Goal: Information Seeking & Learning: Learn about a topic

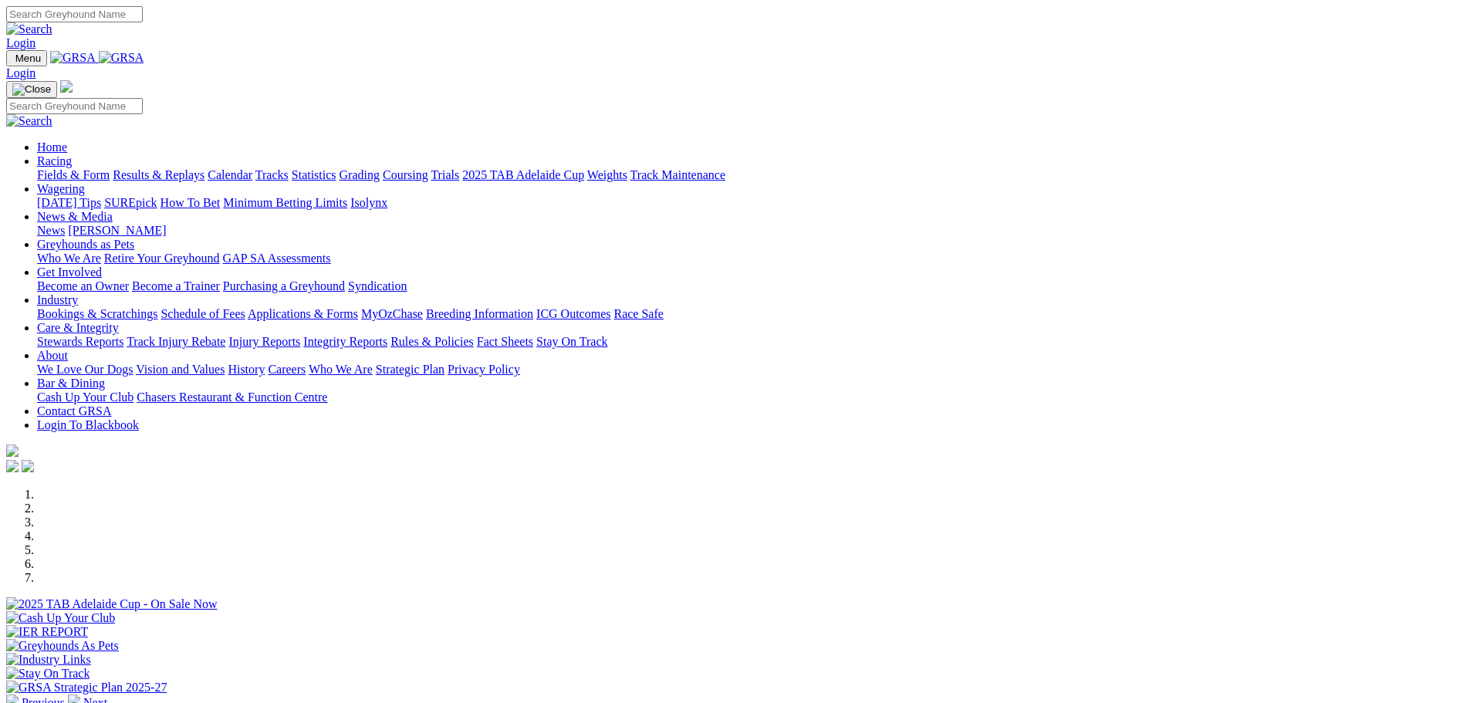
click at [143, 19] on input "Search" at bounding box center [74, 14] width 137 height 16
type input "white owl"
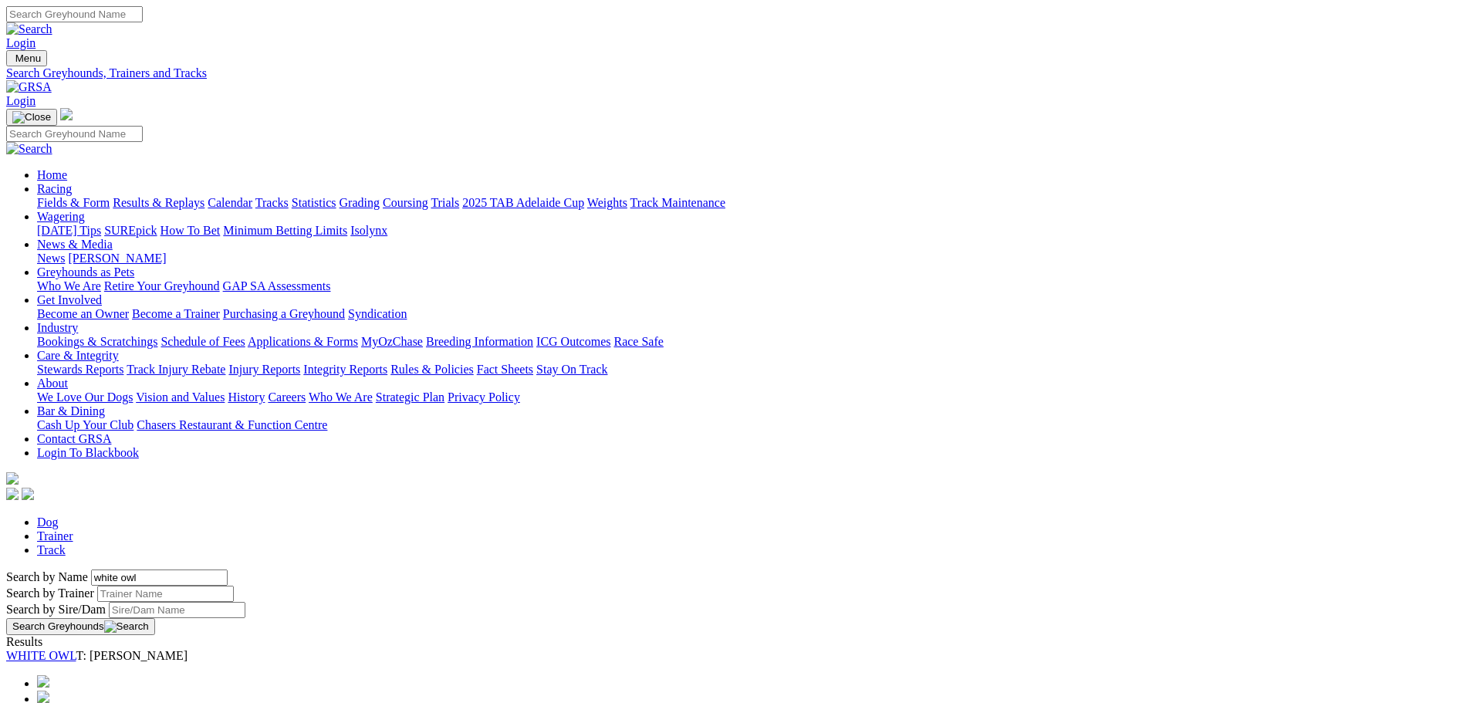
click at [76, 649] on link "WHITE OWL" at bounding box center [41, 655] width 70 height 13
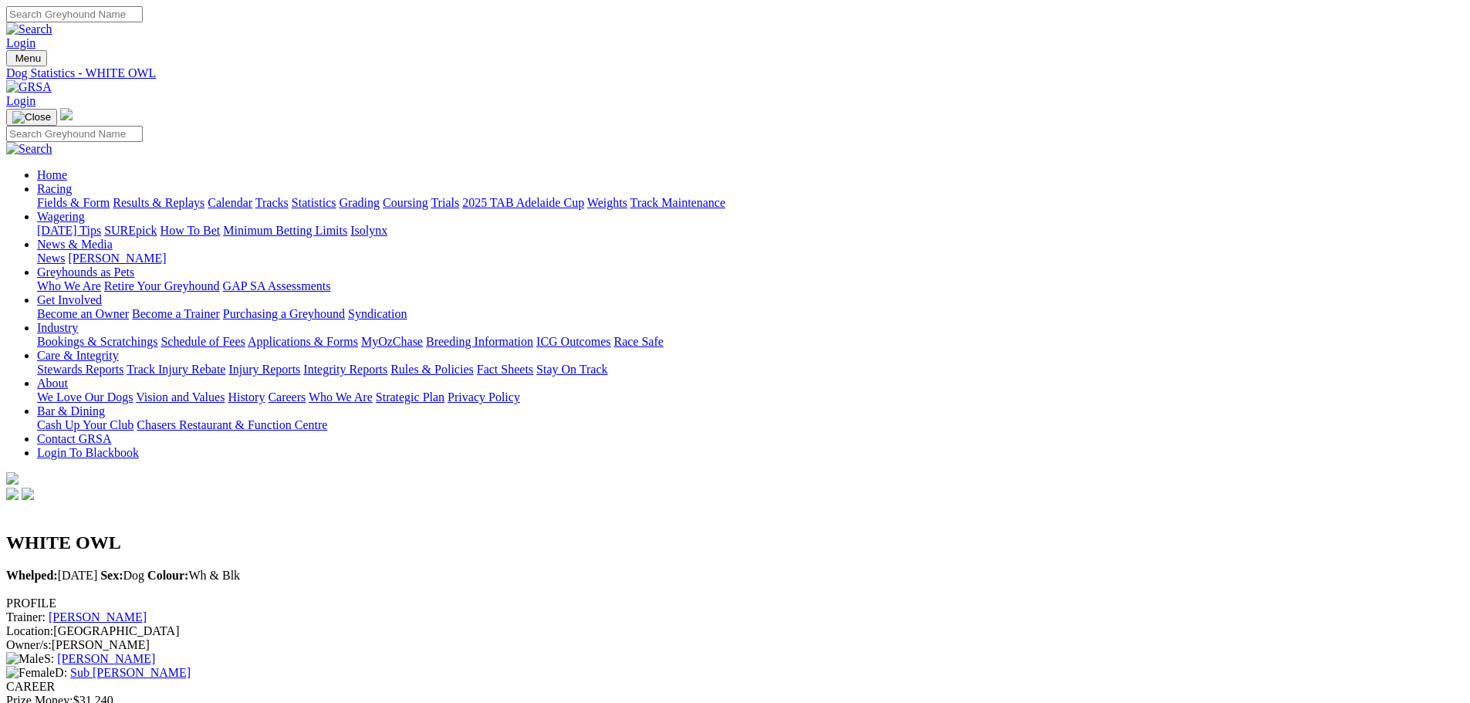
click at [110, 196] on link "Fields & Form" at bounding box center [73, 202] width 73 height 13
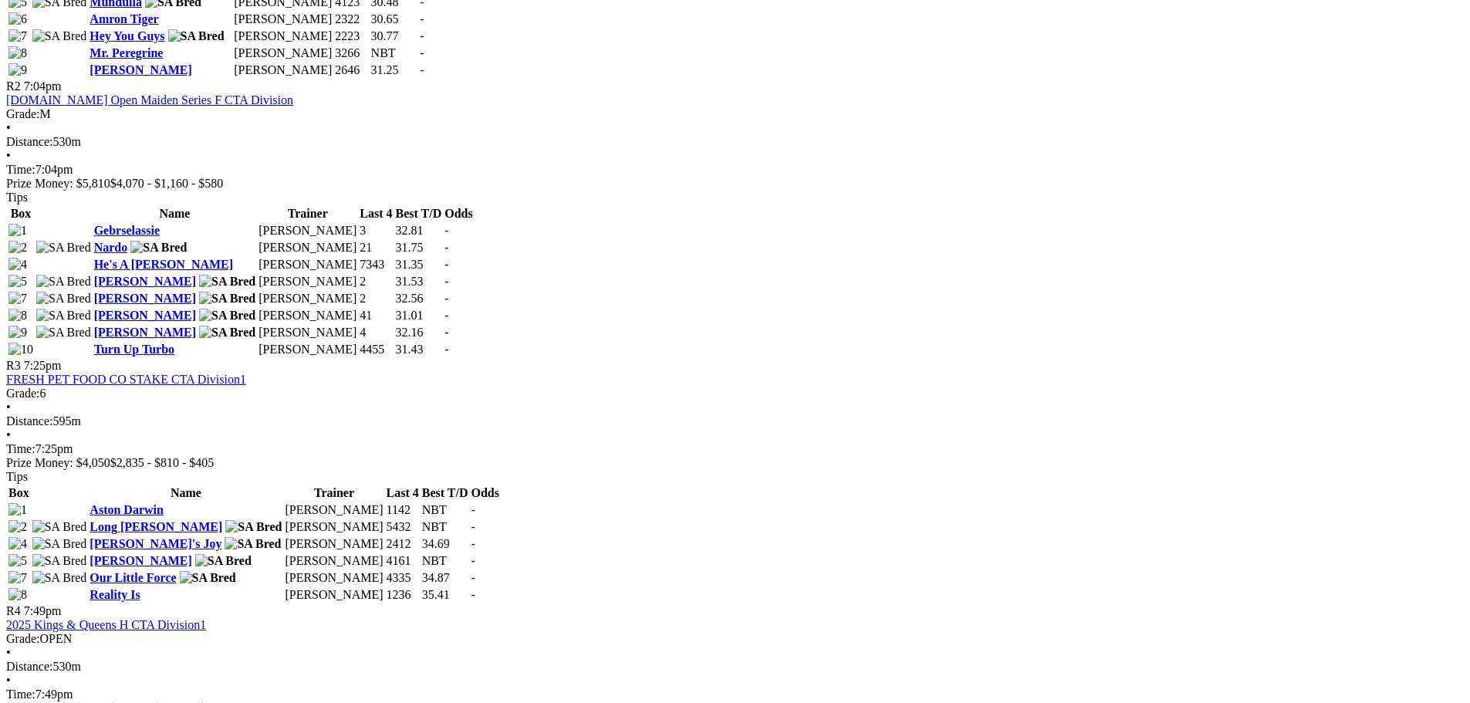
scroll to position [1080, 0]
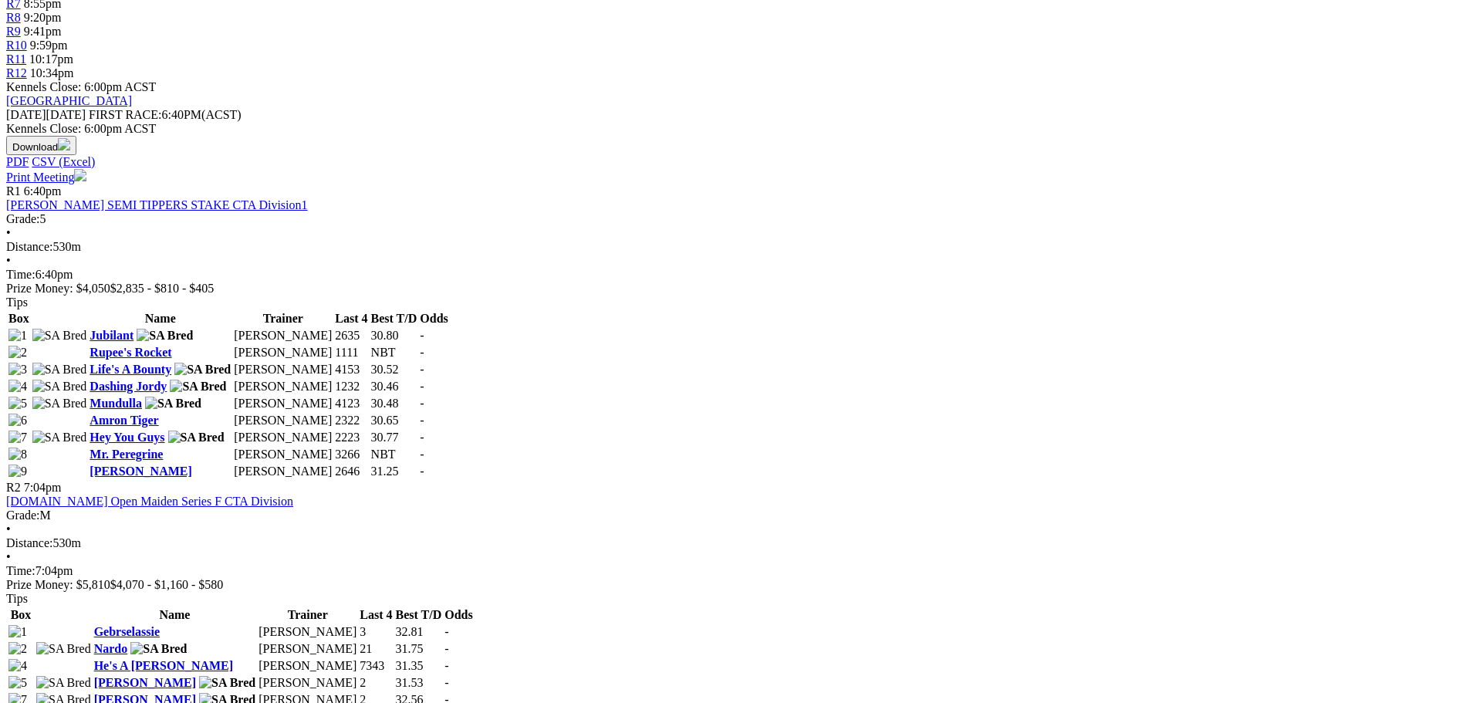
scroll to position [771, 0]
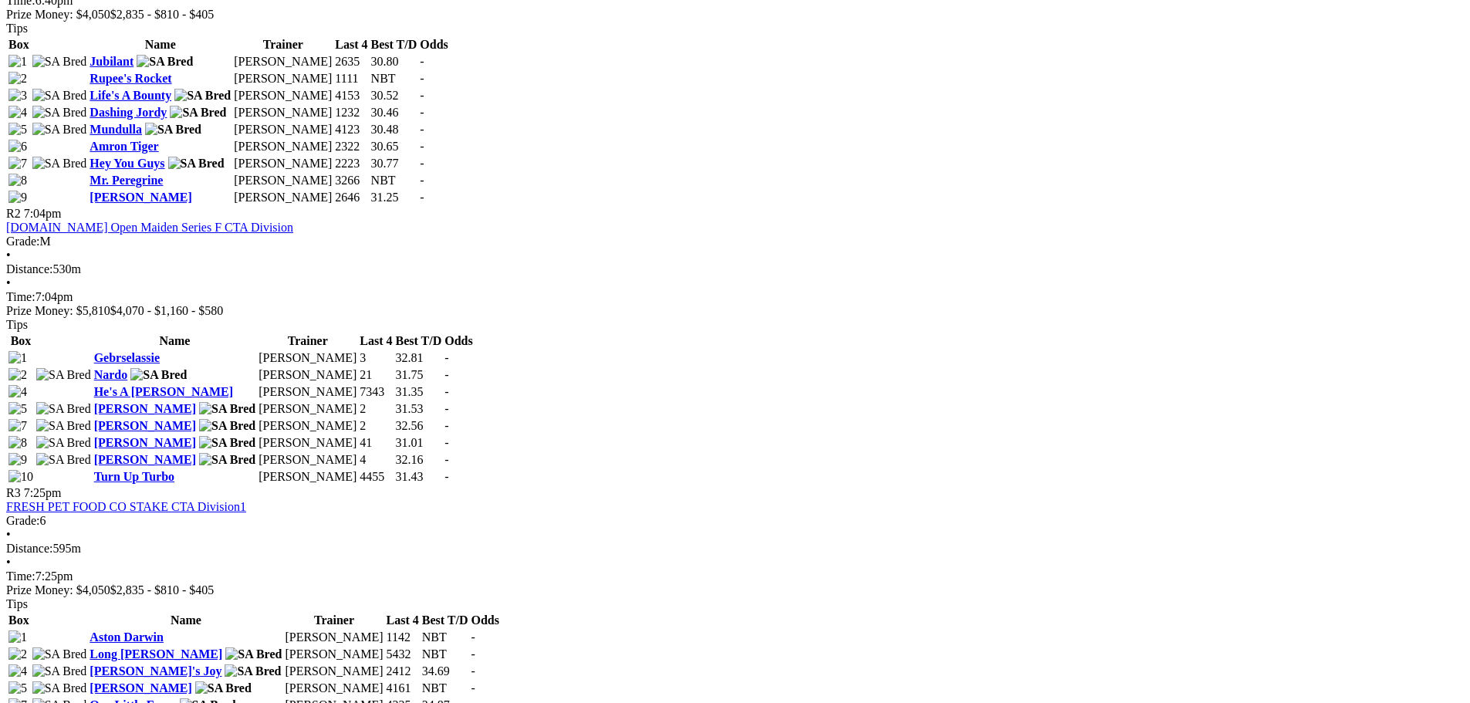
scroll to position [1003, 0]
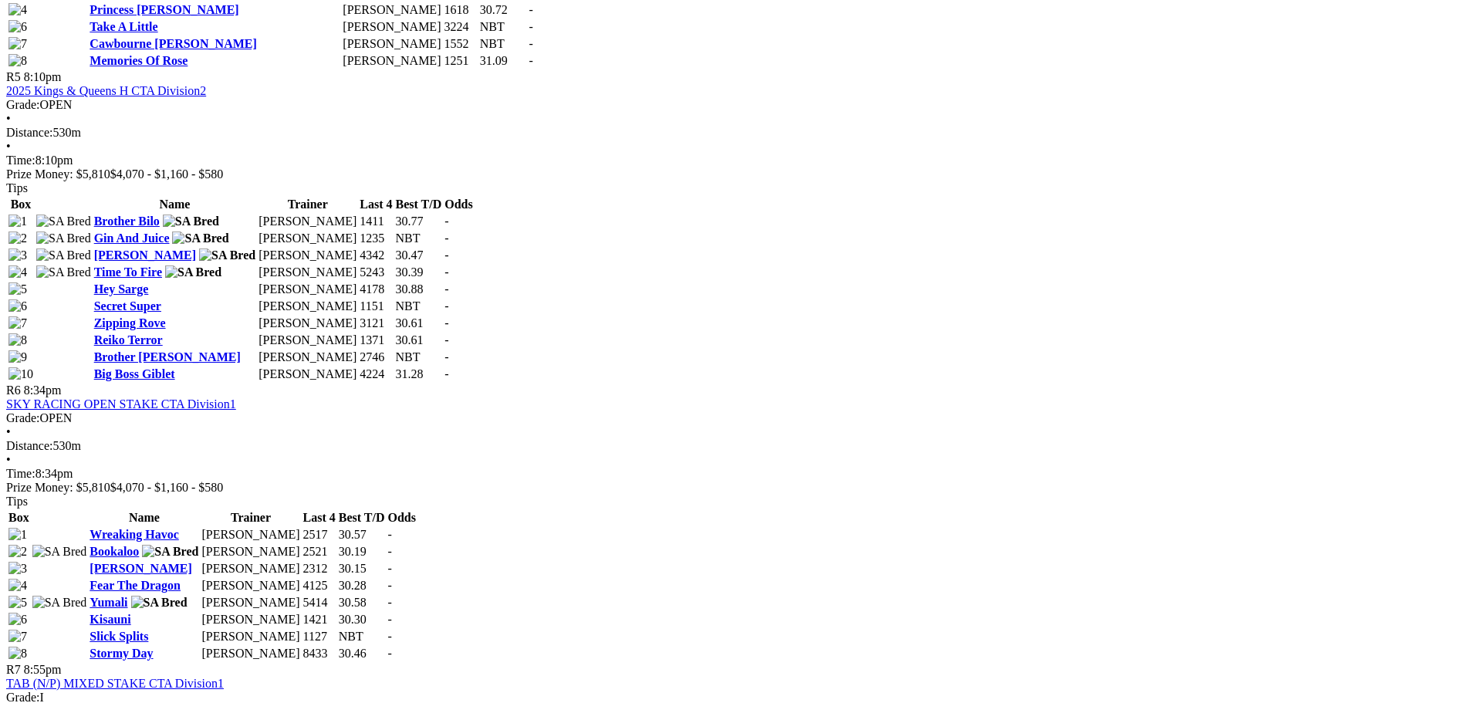
scroll to position [1851, 0]
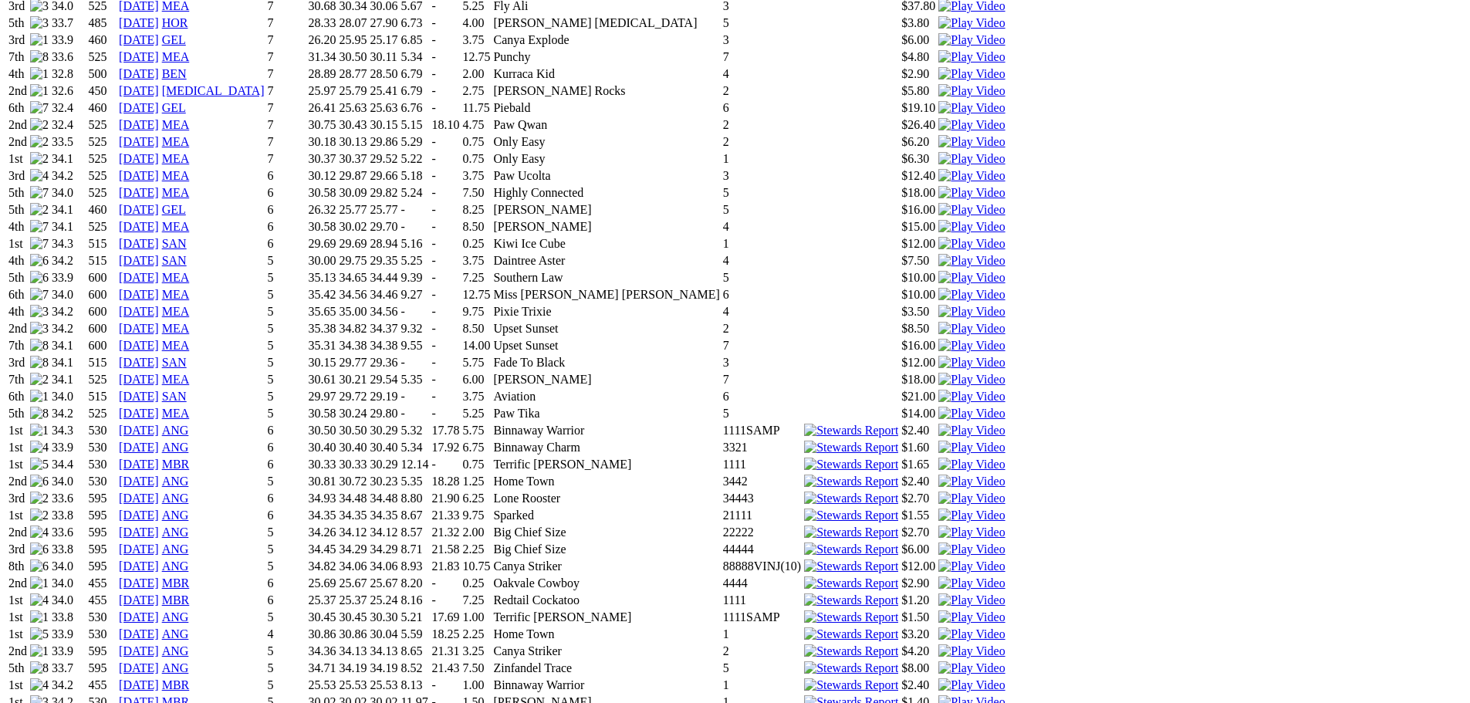
scroll to position [1234, 0]
